Goal: Task Accomplishment & Management: Use online tool/utility

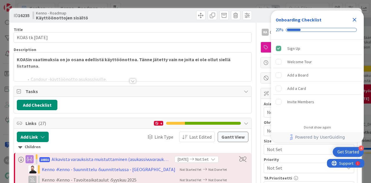
click at [354, 18] on icon "Close Checklist" at bounding box center [354, 19] width 7 height 7
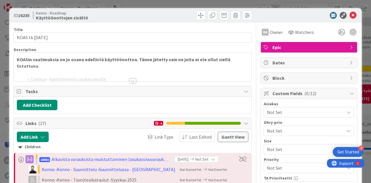
click at [130, 77] on div at bounding box center [132, 73] width 237 height 15
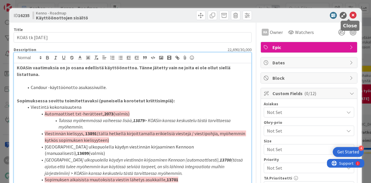
click at [349, 16] on icon at bounding box center [352, 15] width 7 height 7
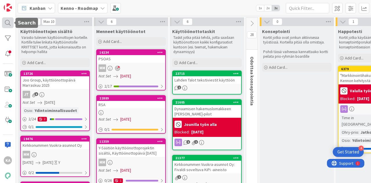
click at [8, 23] on div at bounding box center [8, 22] width 12 height 11
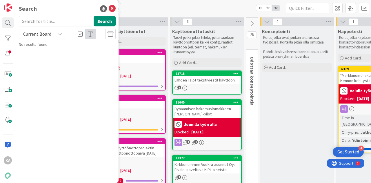
click at [41, 34] on span "Current Board" at bounding box center [37, 34] width 28 height 6
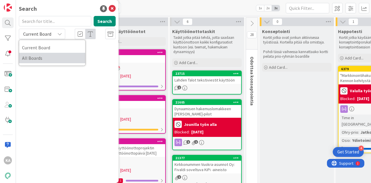
click at [39, 59] on span "All Boards" at bounding box center [52, 58] width 60 height 9
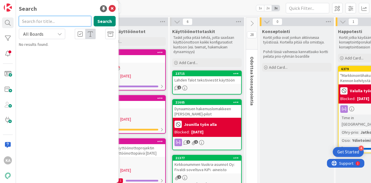
click at [41, 22] on input "text" at bounding box center [55, 21] width 72 height 10
type input "netvisor"
click at [99, 18] on button "Search" at bounding box center [105, 21] width 22 height 10
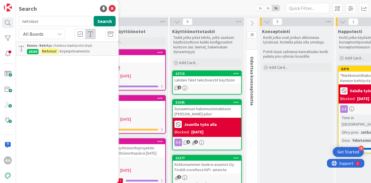
click at [71, 49] on span ": kirjanpitoaineisto" at bounding box center [74, 50] width 32 height 5
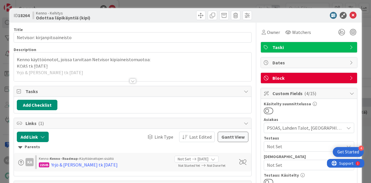
click at [129, 80] on div at bounding box center [132, 80] width 6 height 5
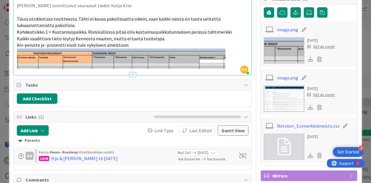
scroll to position [376, 0]
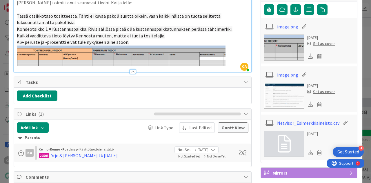
click at [235, 66] on p at bounding box center [132, 55] width 231 height 21
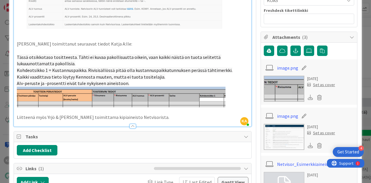
scroll to position [347, 0]
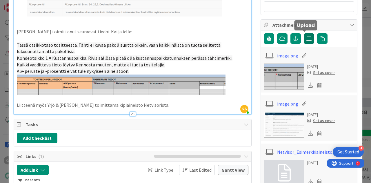
click at [306, 38] on icon at bounding box center [309, 38] width 6 height 5
click at [303, 33] on input "file" at bounding box center [303, 33] width 0 height 0
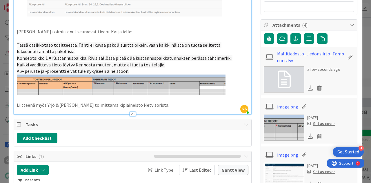
click at [149, 108] on p "Liitteenä myös Yrjö & [PERSON_NAME] toimittama kipiaineisto Netvisorista." at bounding box center [132, 105] width 231 height 7
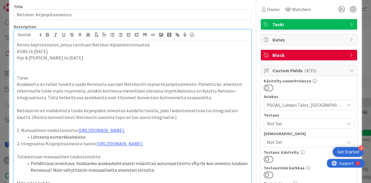
scroll to position [0, 0]
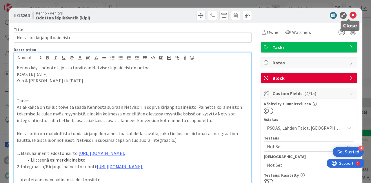
click at [349, 16] on icon at bounding box center [352, 15] width 7 height 7
